Goal: Navigation & Orientation: Go to known website

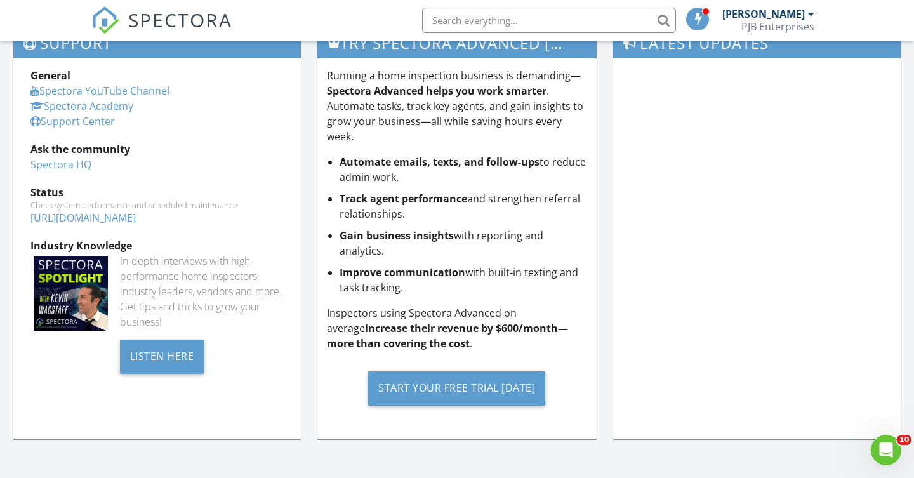
scroll to position [1306, 0]
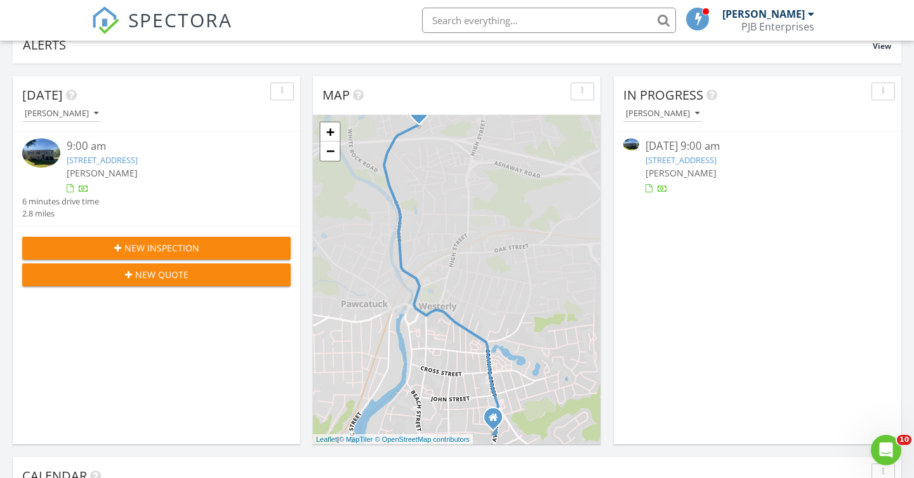
scroll to position [1155, 914]
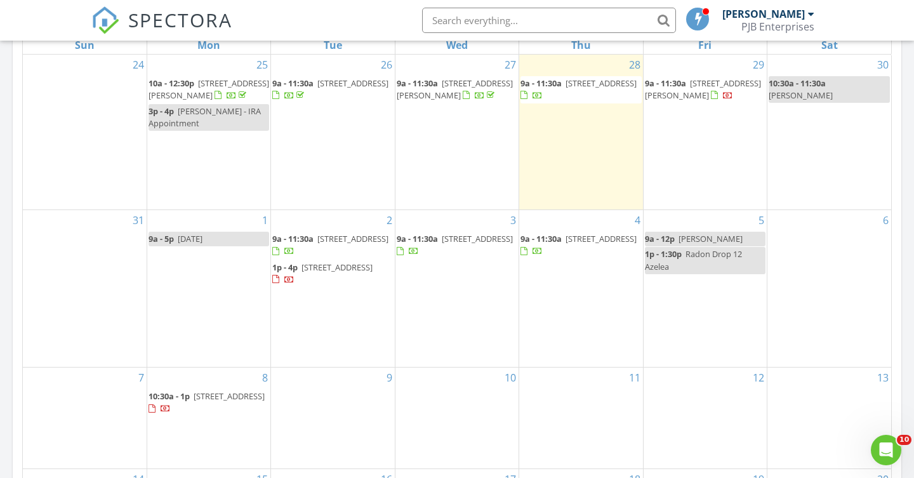
scroll to position [612, 0]
